Goal: Information Seeking & Learning: Learn about a topic

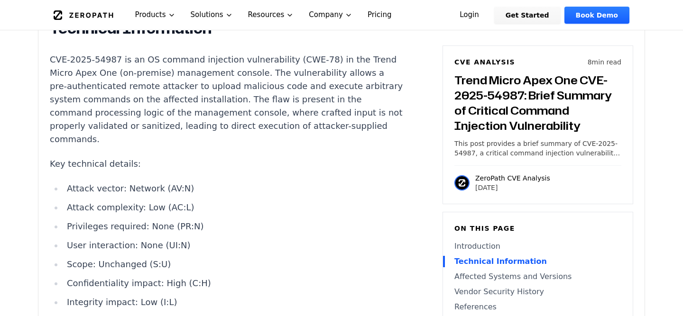
scroll to position [896, 0]
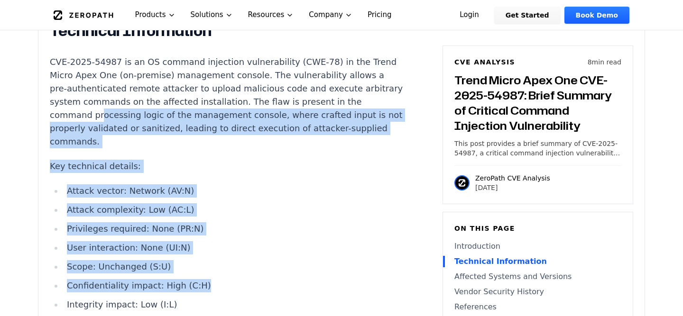
drag, startPoint x: 273, startPoint y: 60, endPoint x: 284, endPoint y: 227, distance: 167.2
click at [284, 279] on li "Confidentiality impact: High (C:H)" at bounding box center [232, 285] width 339 height 13
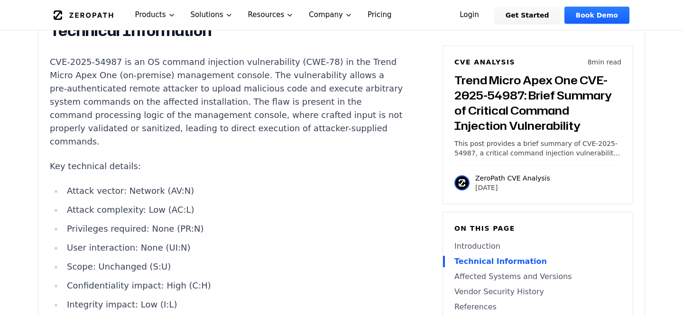
click at [284, 279] on li "Confidentiality impact: High (C:H)" at bounding box center [232, 285] width 339 height 13
click at [286, 241] on li "User interaction: None (UI:N)" at bounding box center [232, 247] width 339 height 13
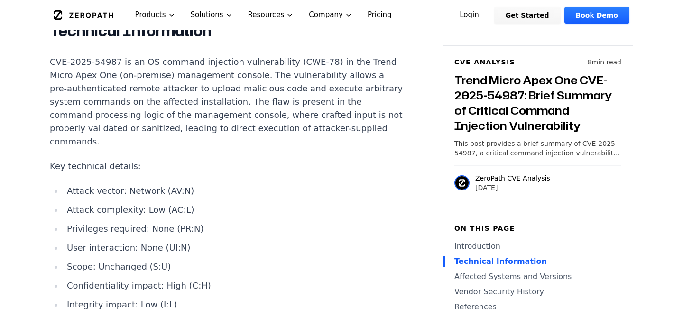
click at [286, 260] on li "Scope: Unchanged (S:U)" at bounding box center [232, 266] width 339 height 13
click at [286, 279] on li "Confidentiality impact: High (C:H)" at bounding box center [232, 285] width 339 height 13
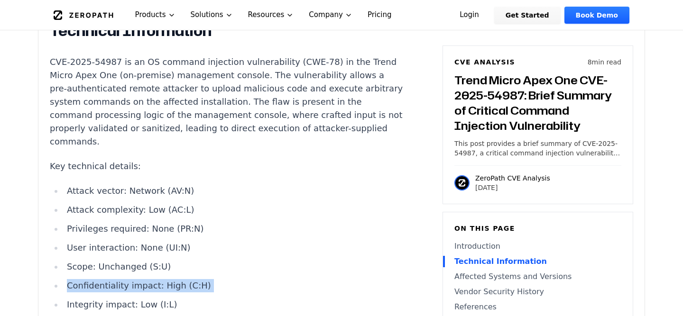
click at [286, 279] on li "Confidentiality impact: High (C:H)" at bounding box center [232, 285] width 339 height 13
click at [286, 242] on ul "Attack vector: Network (AV:N) Attack complexity: Low (AC:L) Privileges required…" at bounding box center [226, 257] width 353 height 146
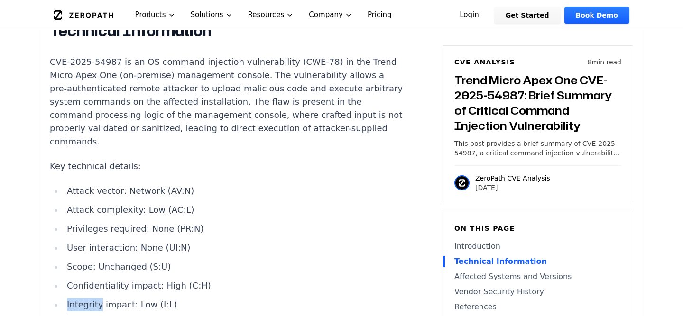
click at [286, 242] on ul "Attack vector: Network (AV:N) Attack complexity: Low (AC:L) Privileges required…" at bounding box center [226, 257] width 353 height 146
click at [284, 257] on ul "Attack vector: Network (AV:N) Attack complexity: Low (AC:L) Privileges required…" at bounding box center [226, 257] width 353 height 146
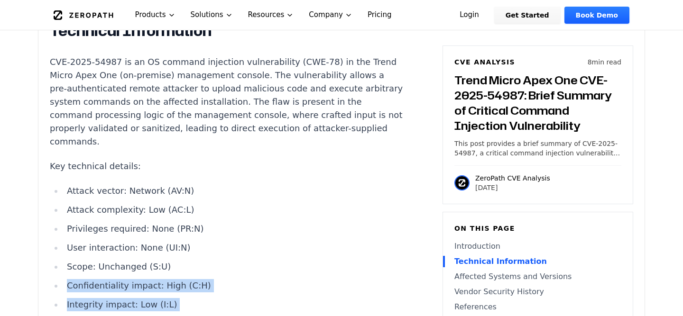
drag, startPoint x: 284, startPoint y: 257, endPoint x: 295, endPoint y: 218, distance: 40.4
click at [295, 218] on ul "Attack vector: Network (AV:N) Attack complexity: Low (AC:L) Privileges required…" at bounding box center [226, 257] width 353 height 146
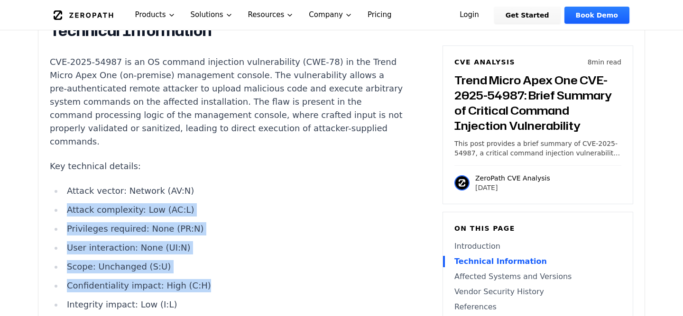
drag, startPoint x: 257, startPoint y: 136, endPoint x: 263, endPoint y: 229, distance: 93.1
click at [263, 229] on ul "Attack vector: Network (AV:N) Attack complexity: Low (AC:L) Privileges required…" at bounding box center [226, 257] width 353 height 146
click at [263, 279] on li "Confidentiality impact: High (C:H)" at bounding box center [232, 285] width 339 height 13
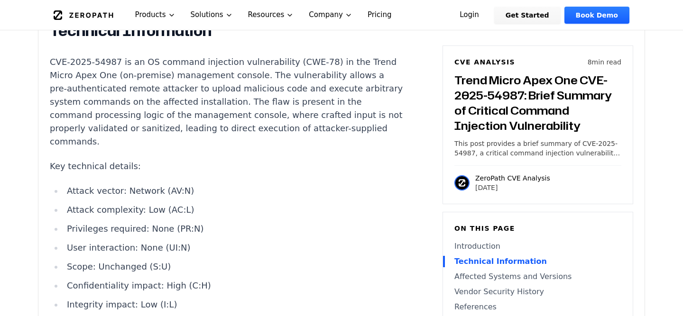
click at [146, 184] on li "Attack vector: Network (AV:N)" at bounding box center [232, 190] width 339 height 13
click at [148, 184] on ul "Attack vector: Network (AV:N) Attack complexity: Low (AC:L) Privileges required…" at bounding box center [226, 257] width 353 height 146
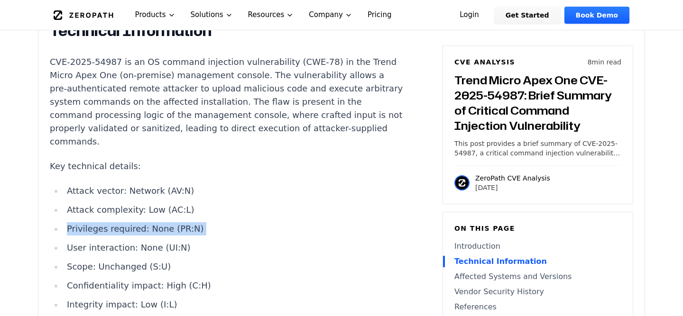
click at [148, 184] on ul "Attack vector: Network (AV:N) Attack complexity: Low (AC:L) Privileges required…" at bounding box center [226, 257] width 353 height 146
click at [148, 241] on li "User interaction: None (UI:N)" at bounding box center [232, 247] width 339 height 13
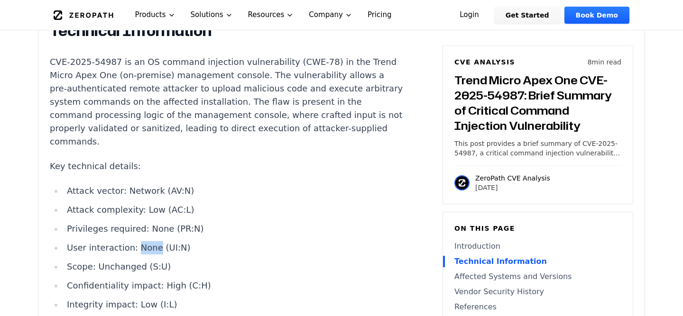
click at [148, 241] on li "User interaction: None (UI:N)" at bounding box center [232, 247] width 339 height 13
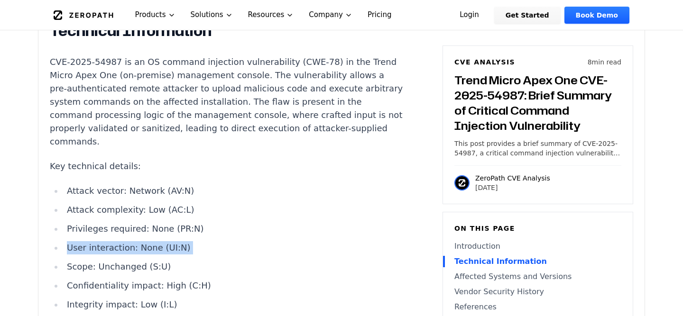
click at [180, 241] on li "User interaction: None (UI:N)" at bounding box center [232, 247] width 339 height 13
click at [167, 260] on li "Scope: Unchanged (S:U)" at bounding box center [232, 266] width 339 height 13
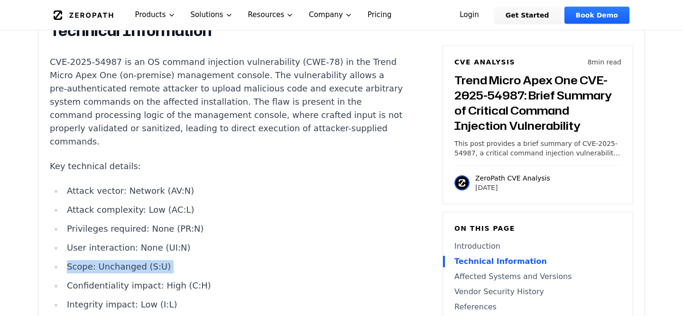
click at [167, 260] on li "Scope: Unchanged (S:U)" at bounding box center [232, 266] width 339 height 13
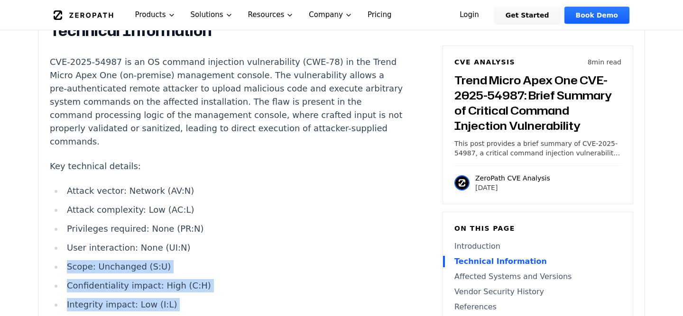
drag, startPoint x: 201, startPoint y: 264, endPoint x: 198, endPoint y: 190, distance: 74.0
click at [198, 190] on ul "Attack vector: Network (AV:N) Attack complexity: Low (AC:L) Privileges required…" at bounding box center [226, 257] width 353 height 146
click at [198, 241] on li "User interaction: None (UI:N)" at bounding box center [232, 247] width 339 height 13
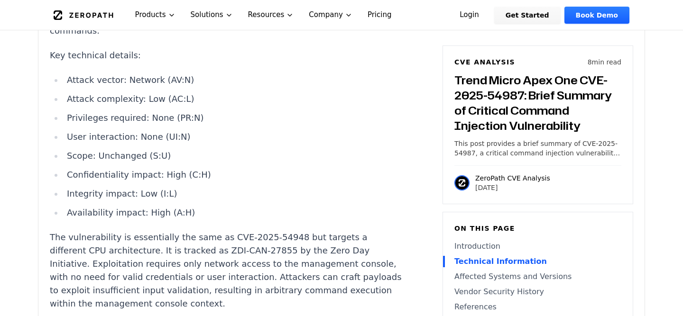
scroll to position [1009, 0]
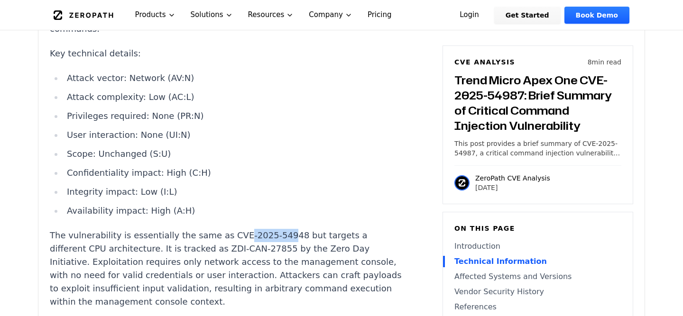
drag, startPoint x: 271, startPoint y: 182, endPoint x: 227, endPoint y: 182, distance: 44.6
click at [227, 229] on p "The vulnerability is essentially the same as CVE-2025-54948 but targets a diffe…" at bounding box center [226, 269] width 353 height 80
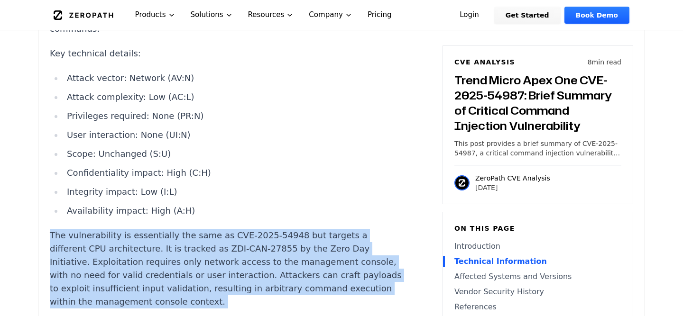
click at [227, 229] on p "The vulnerability is essentially the same as CVE-2025-54948 but targets a diffe…" at bounding box center [226, 269] width 353 height 80
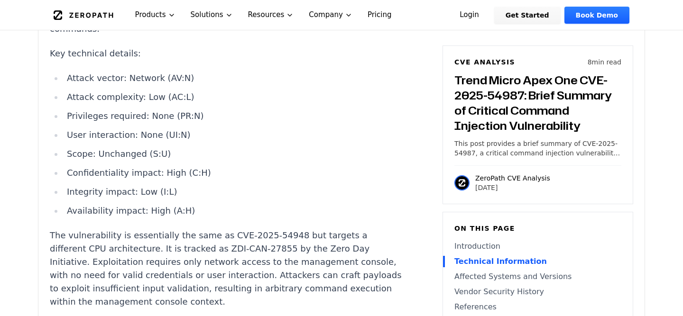
click at [213, 229] on p "The vulnerability is essentially the same as CVE-2025-54948 but targets a diffe…" at bounding box center [226, 269] width 353 height 80
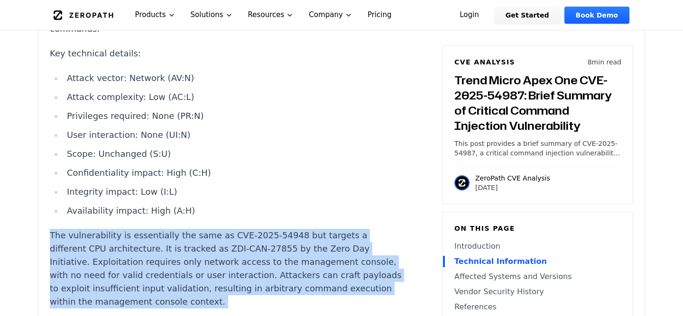
drag, startPoint x: 213, startPoint y: 184, endPoint x: 227, endPoint y: 205, distance: 24.7
click at [213, 229] on p "The vulnerability is essentially the same as CVE-2025-54948 but targets a diffe…" at bounding box center [226, 269] width 353 height 80
click at [227, 229] on p "The vulnerability is essentially the same as CVE-2025-54948 but targets a diffe…" at bounding box center [226, 269] width 353 height 80
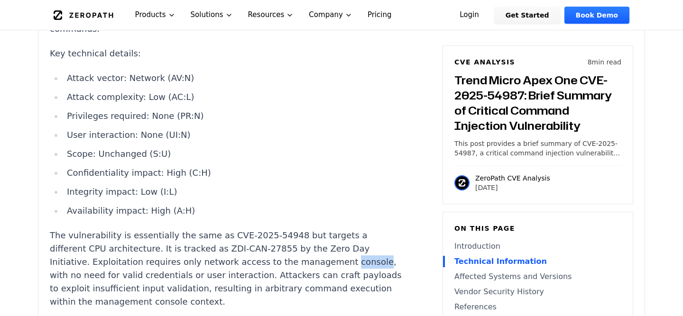
click at [227, 229] on p "The vulnerability is essentially the same as CVE-2025-54948 but targets a diffe…" at bounding box center [226, 269] width 353 height 80
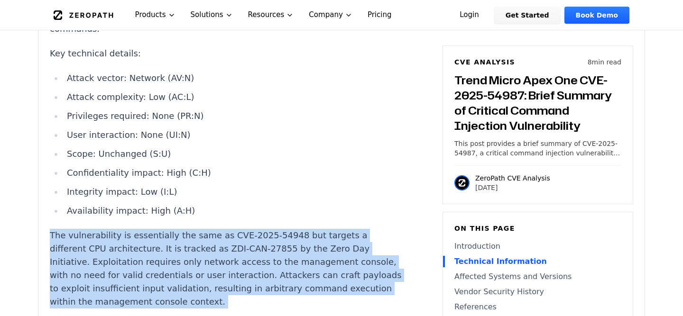
click at [227, 229] on p "The vulnerability is essentially the same as CVE-2025-54948 but targets a diffe…" at bounding box center [226, 269] width 353 height 80
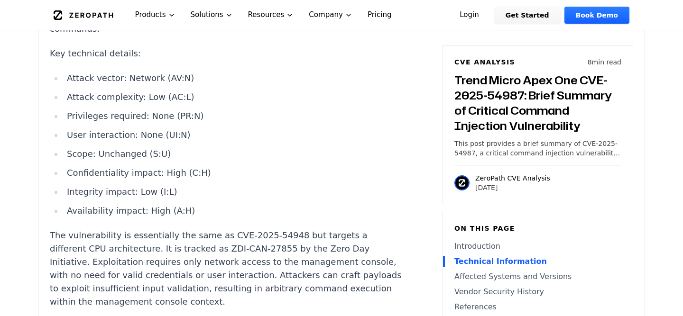
click at [214, 229] on p "The vulnerability is essentially the same as CVE-2025-54948 but targets a diffe…" at bounding box center [226, 269] width 353 height 80
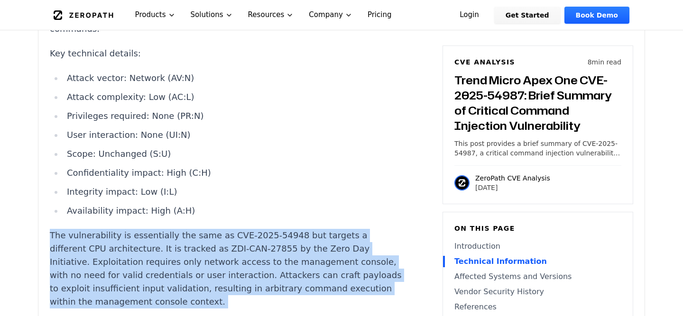
click at [214, 229] on p "The vulnerability is essentially the same as CVE-2025-54948 but targets a diffe…" at bounding box center [226, 269] width 353 height 80
click at [223, 229] on p "The vulnerability is essentially the same as CVE-2025-54948 but targets a diffe…" at bounding box center [226, 269] width 353 height 80
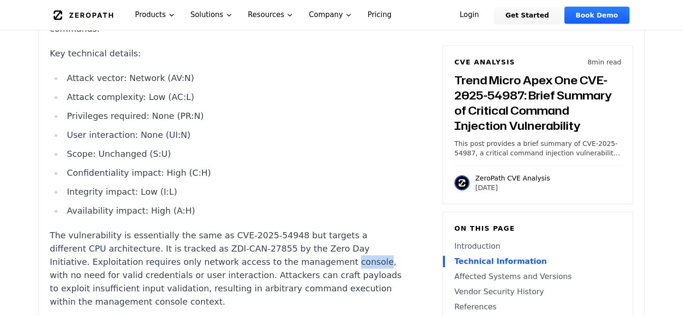
click at [223, 229] on p "The vulnerability is essentially the same as CVE-2025-54948 but targets a diffe…" at bounding box center [226, 269] width 353 height 80
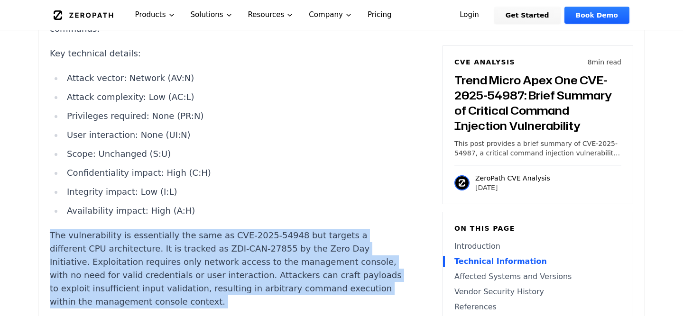
click at [223, 229] on p "The vulnerability is essentially the same as CVE-2025-54948 but targets a diffe…" at bounding box center [226, 269] width 353 height 80
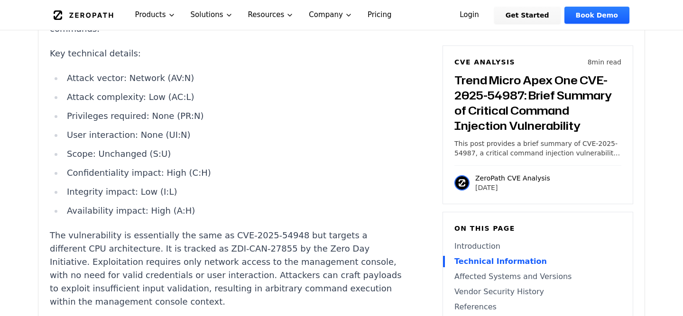
click at [214, 229] on p "The vulnerability is essentially the same as CVE-2025-54948 but targets a diffe…" at bounding box center [226, 269] width 353 height 80
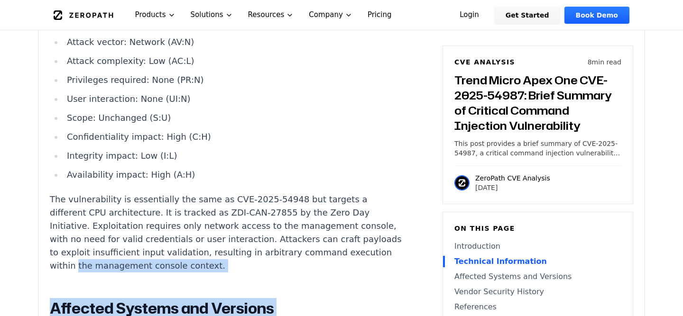
drag, startPoint x: 188, startPoint y: 270, endPoint x: 188, endPoint y: 162, distance: 108.1
click at [188, 162] on div "Introduction Attackers can gain remote command execution on Trend Micro Apex On…" at bounding box center [226, 195] width 353 height 1083
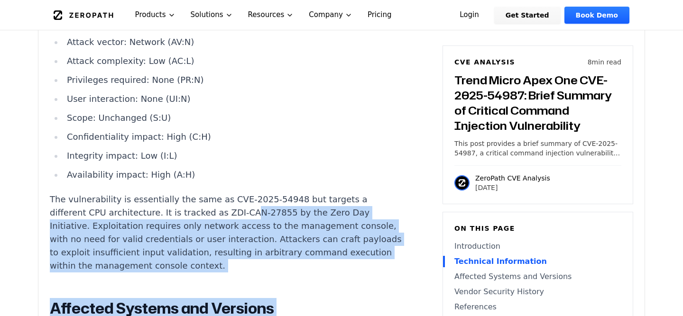
click at [188, 193] on p "The vulnerability is essentially the same as CVE-2025-54948 but targets a diffe…" at bounding box center [226, 233] width 353 height 80
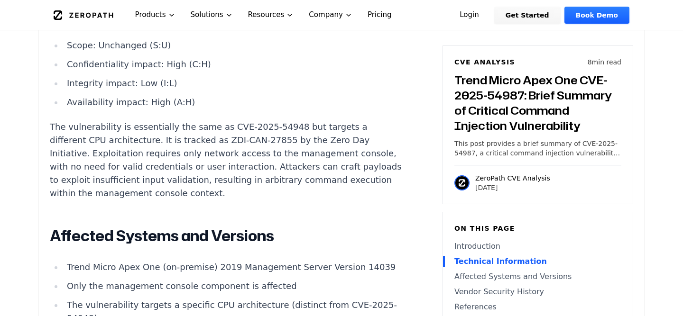
scroll to position [1187, 0]
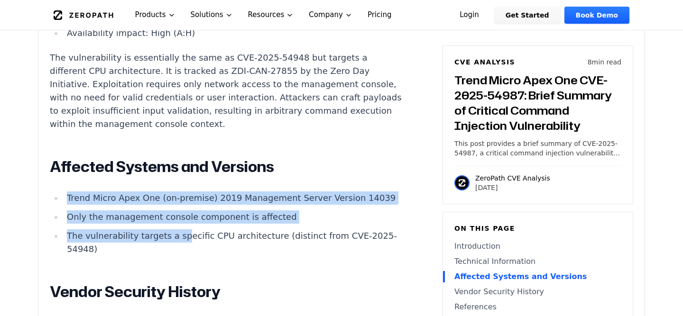
drag, startPoint x: 176, startPoint y: 119, endPoint x: 178, endPoint y: 200, distance: 80.6
click at [178, 200] on div "Introduction Attackers can gain remote command execution on Trend Micro Apex On…" at bounding box center [226, 54] width 353 height 1083
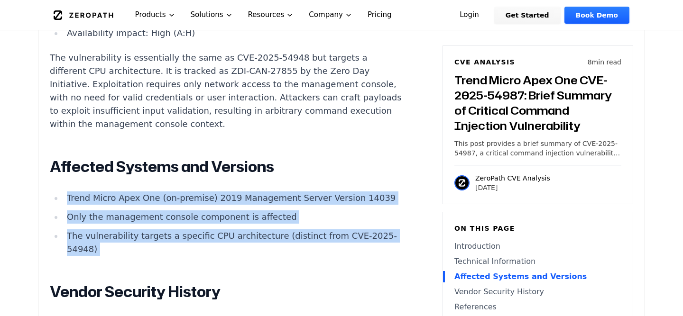
click at [178, 200] on div "Introduction Attackers can gain remote command execution on Trend Micro Apex On…" at bounding box center [226, 54] width 353 height 1083
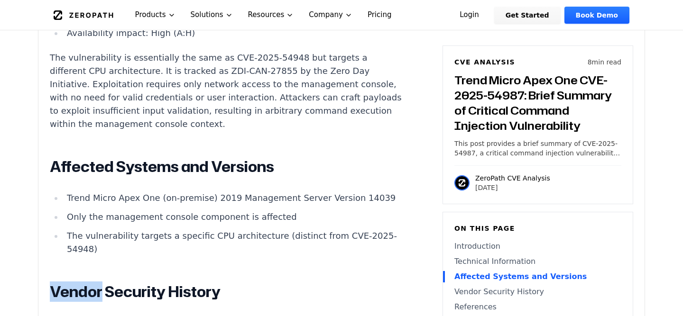
click at [178, 200] on div "Introduction Attackers can gain remote command execution on Trend Micro Apex On…" at bounding box center [226, 54] width 353 height 1083
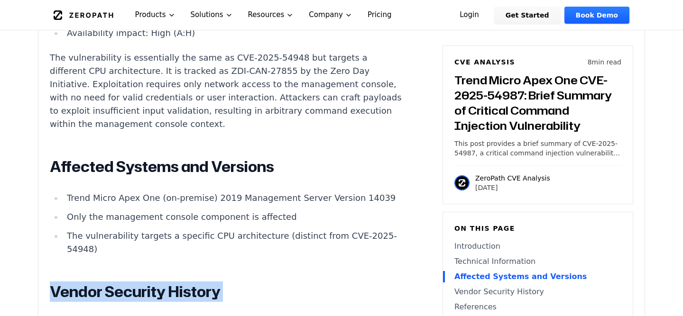
drag, startPoint x: 178, startPoint y: 200, endPoint x: 178, endPoint y: 237, distance: 37.5
click at [178, 200] on div "Introduction Attackers can gain remote command execution on Trend Micro Apex On…" at bounding box center [226, 54] width 353 height 1083
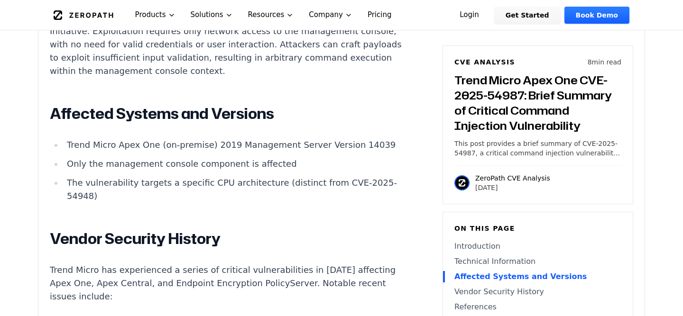
scroll to position [1247, 0]
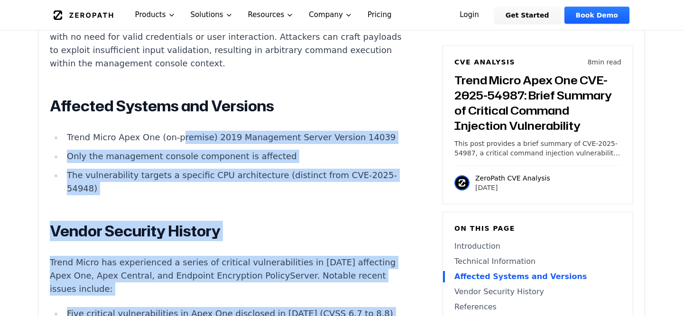
drag, startPoint x: 174, startPoint y: 74, endPoint x: 214, endPoint y: 240, distance: 170.4
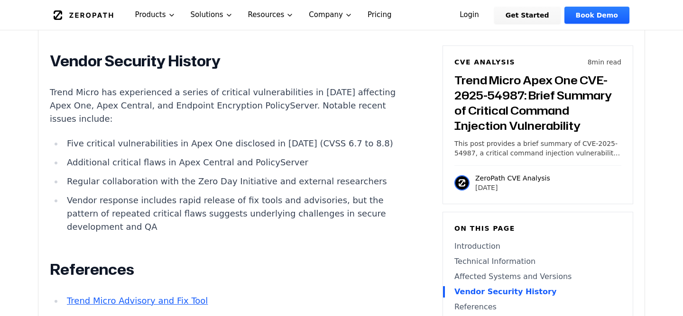
scroll to position [1419, 0]
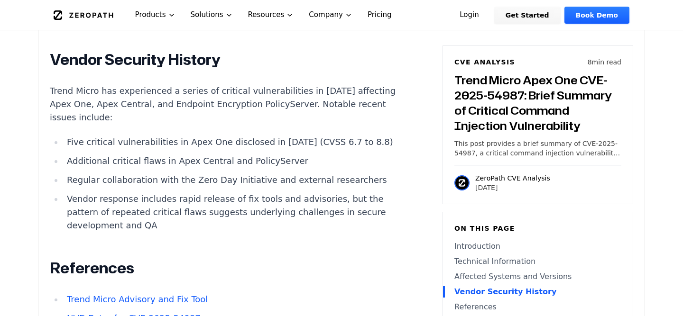
click at [215, 192] on li "Vendor response includes rapid release of fix tools and advisories, but the pat…" at bounding box center [232, 212] width 339 height 40
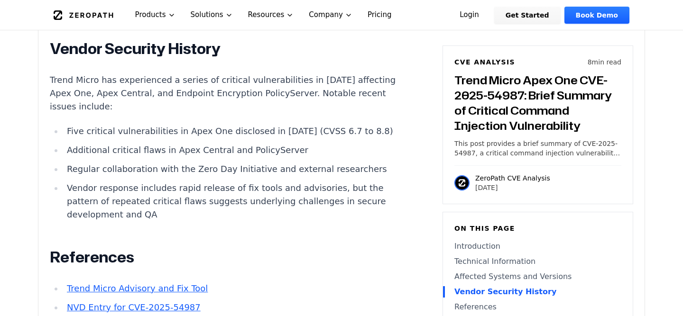
scroll to position [1432, 0]
